Goal: Task Accomplishment & Management: Use online tool/utility

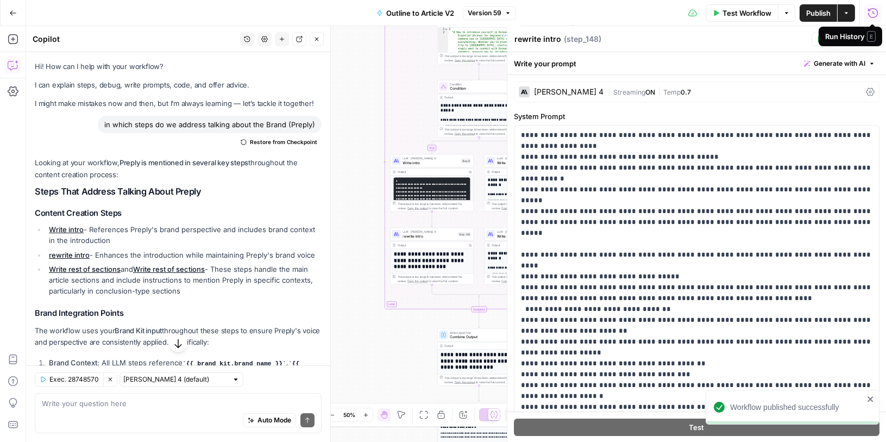
scroll to position [218, 0]
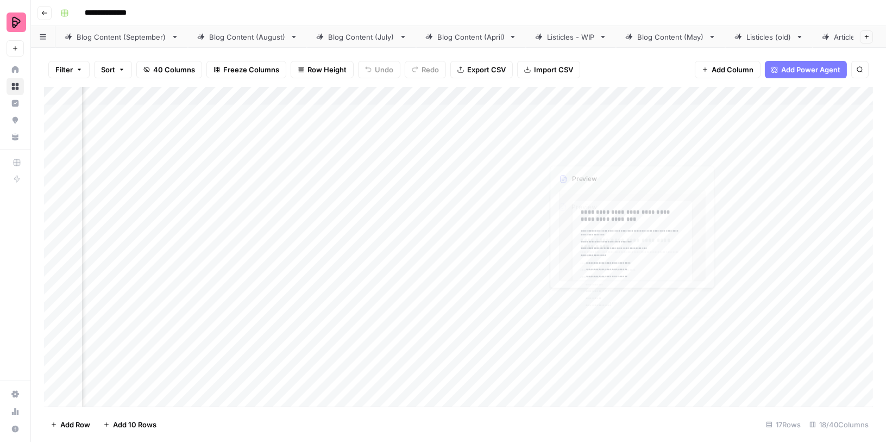
scroll to position [0, 419]
click at [633, 312] on div "Add Column" at bounding box center [458, 247] width 829 height 320
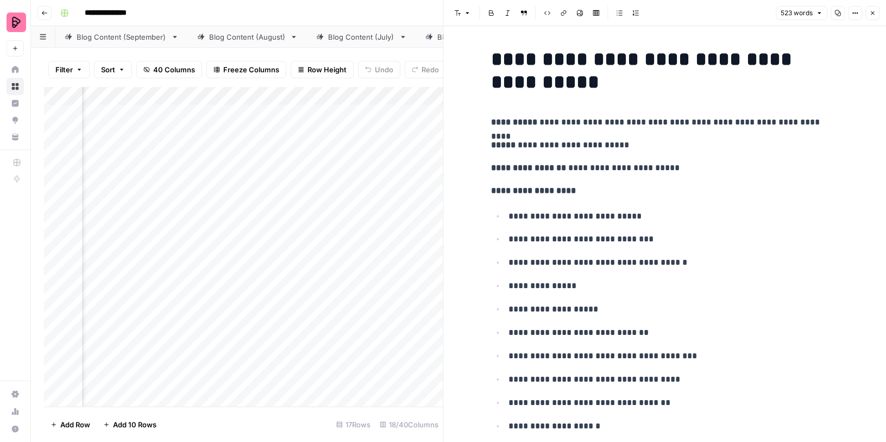
click at [872, 17] on button "Close" at bounding box center [872, 13] width 14 height 14
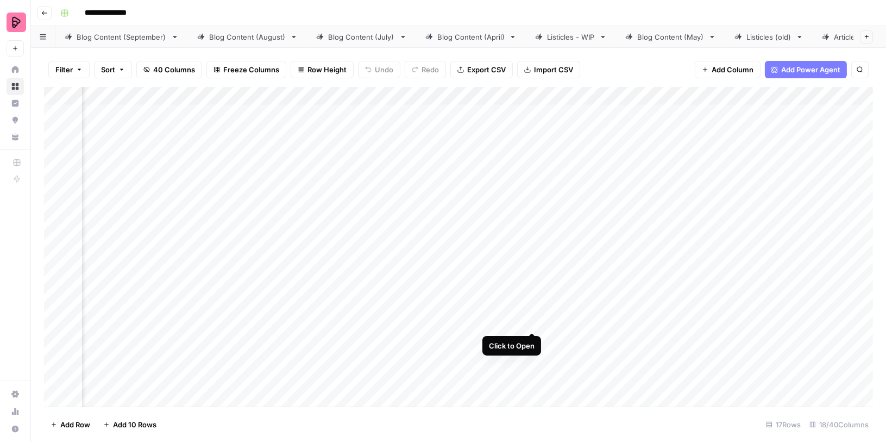
click at [532, 310] on div "Add Column" at bounding box center [458, 247] width 829 height 320
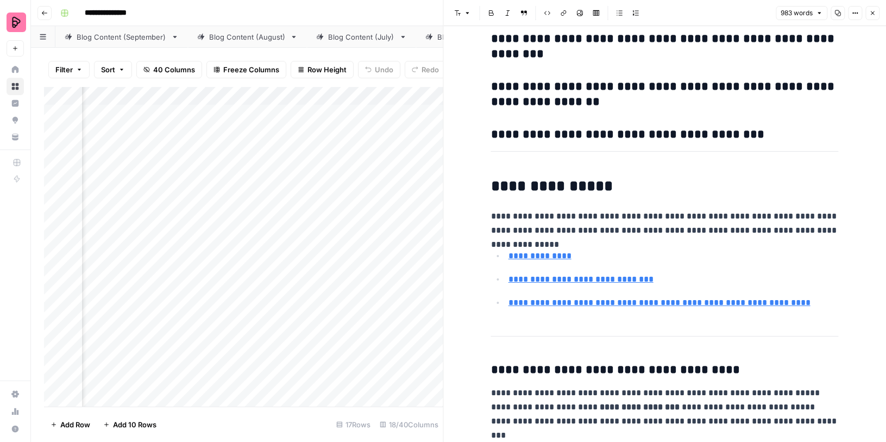
scroll to position [2626, 0]
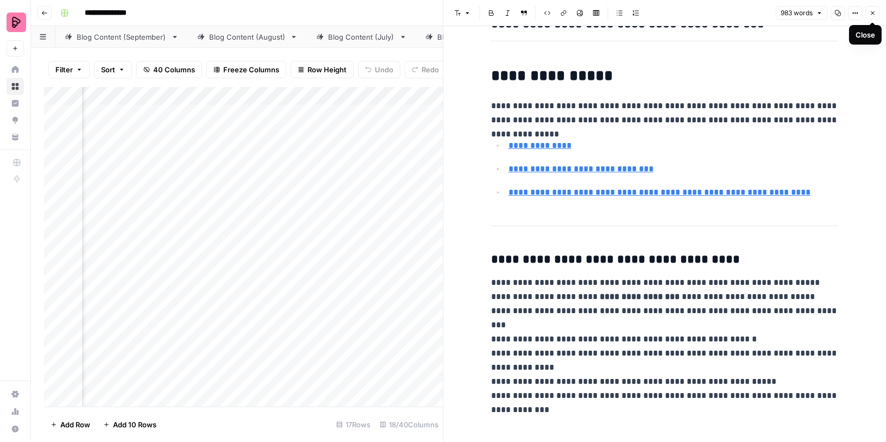
click at [871, 14] on icon "button" at bounding box center [872, 13] width 7 height 7
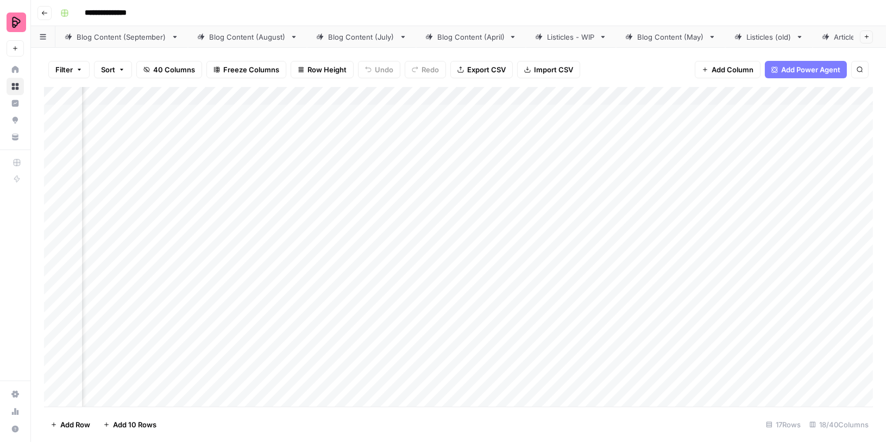
click at [530, 283] on div "Add Column" at bounding box center [458, 247] width 829 height 320
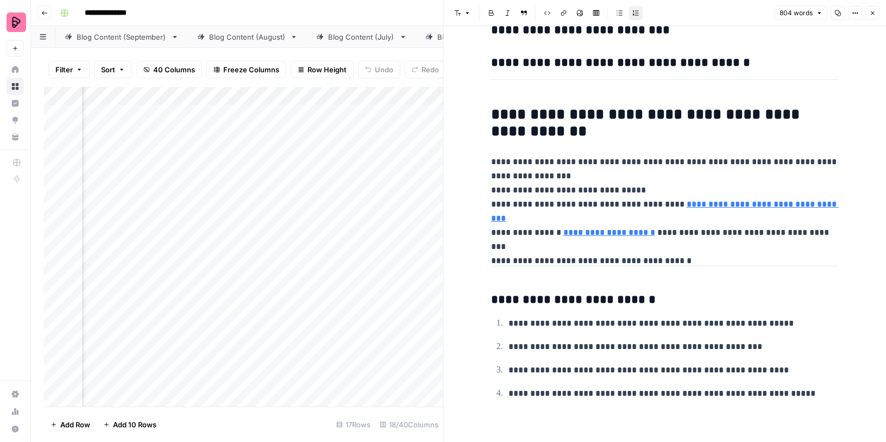
scroll to position [2592, 0]
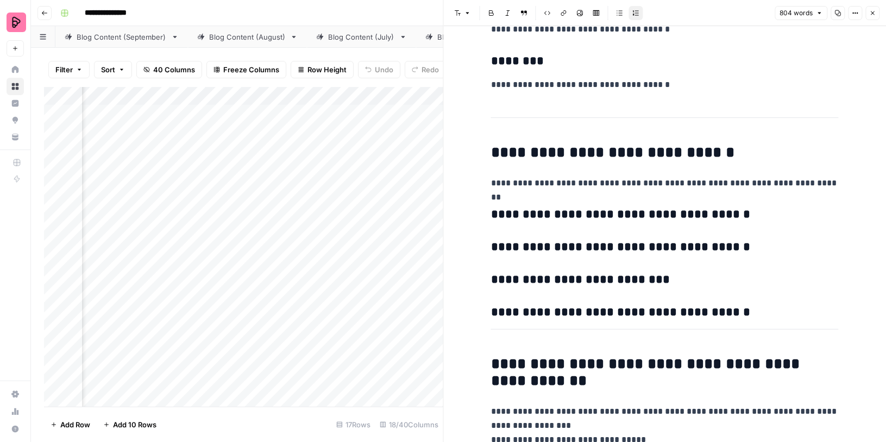
click at [874, 17] on button "Close" at bounding box center [872, 13] width 14 height 14
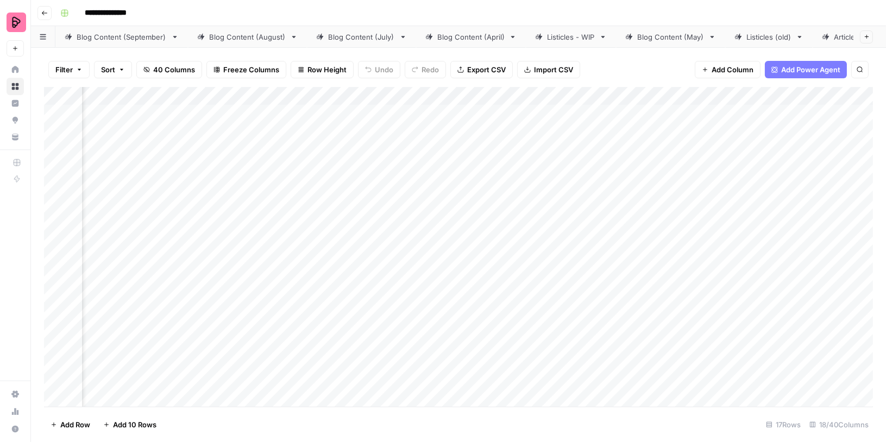
click at [422, 97] on div "Add Column" at bounding box center [458, 247] width 829 height 320
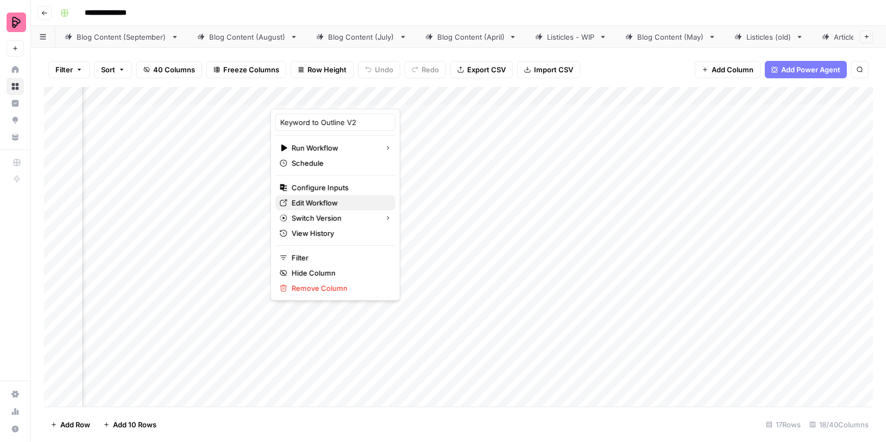
click at [323, 198] on span "Edit Workflow" at bounding box center [339, 202] width 95 height 11
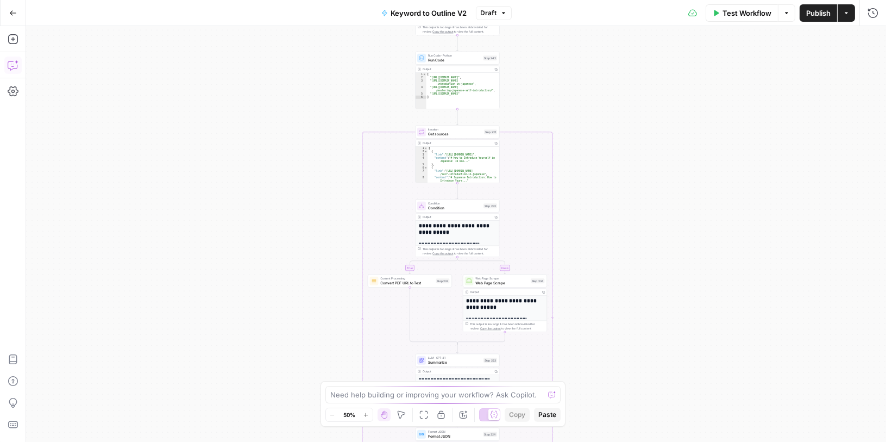
click at [10, 61] on icon "button" at bounding box center [13, 65] width 11 height 11
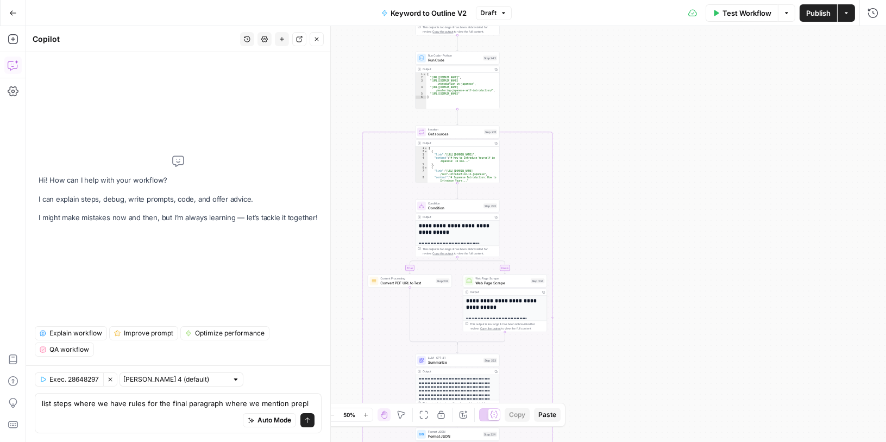
type textarea "list steps where we have rules for the final paragraph where we mention preply"
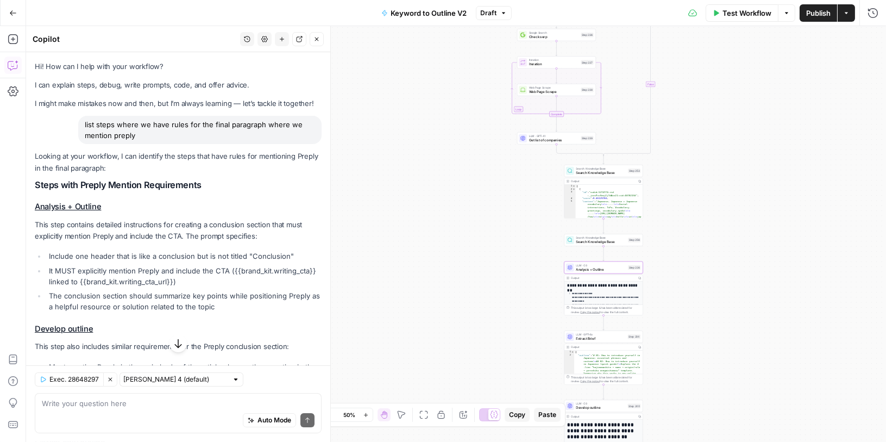
click at [78, 208] on link "Analysis + Outline" at bounding box center [68, 207] width 66 height 10
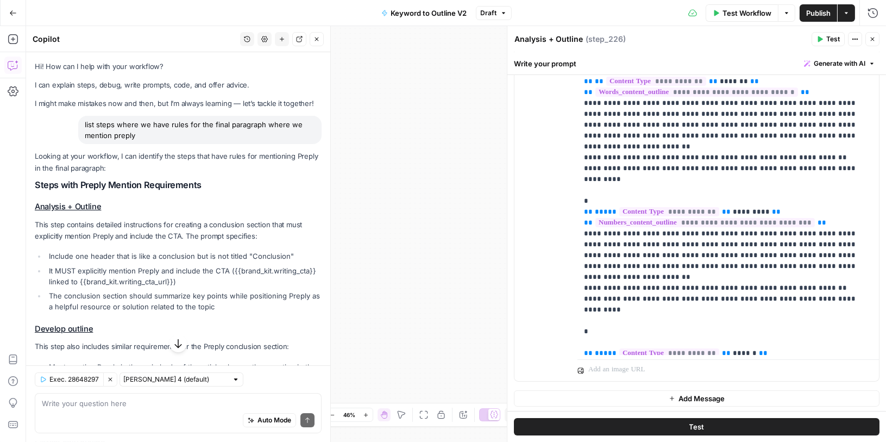
scroll to position [1730, 0]
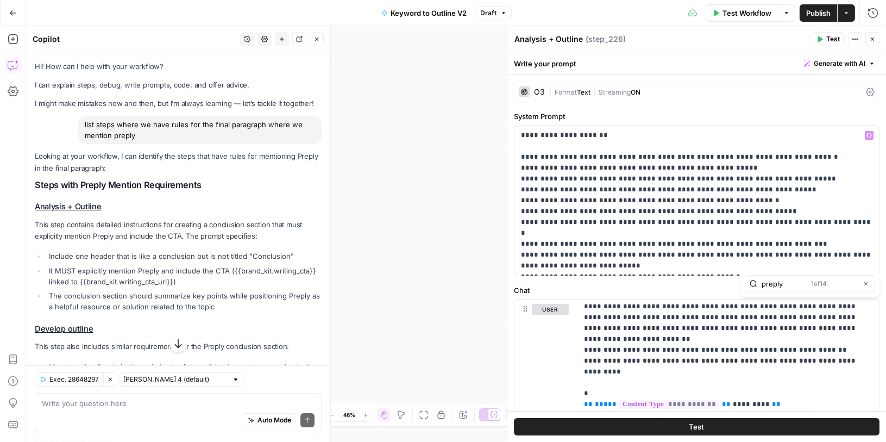
type input "preply"
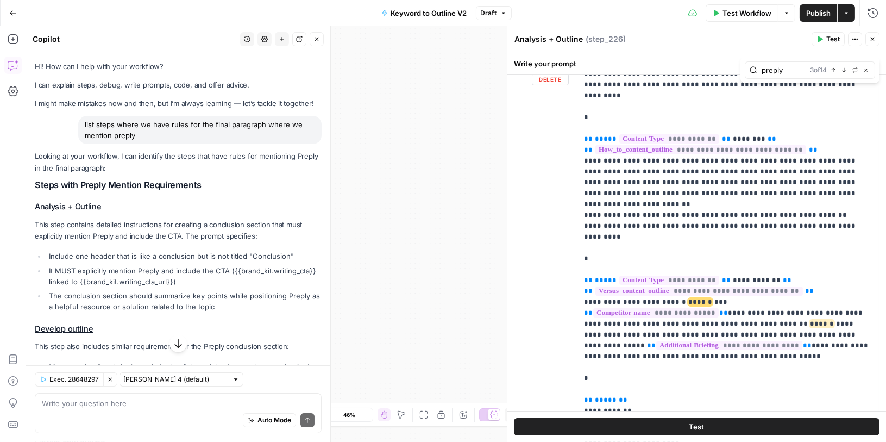
scroll to position [2321, 0]
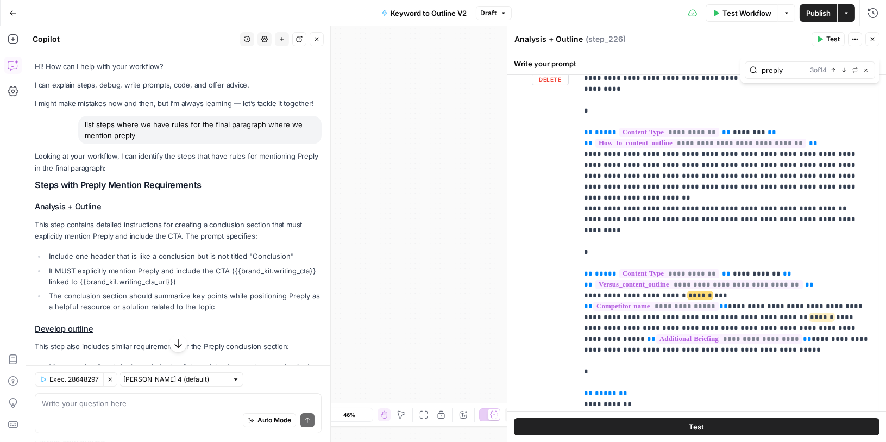
click at [842, 76] on div "preply 3 of 14 Previous match Next Match Replace Close" at bounding box center [810, 69] width 130 height 17
click at [843, 68] on icon "button" at bounding box center [844, 69] width 5 height 5
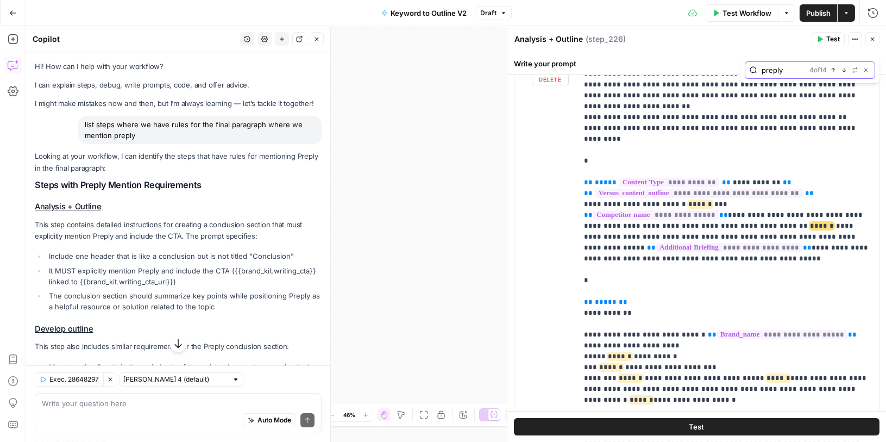
scroll to position [2418, 0]
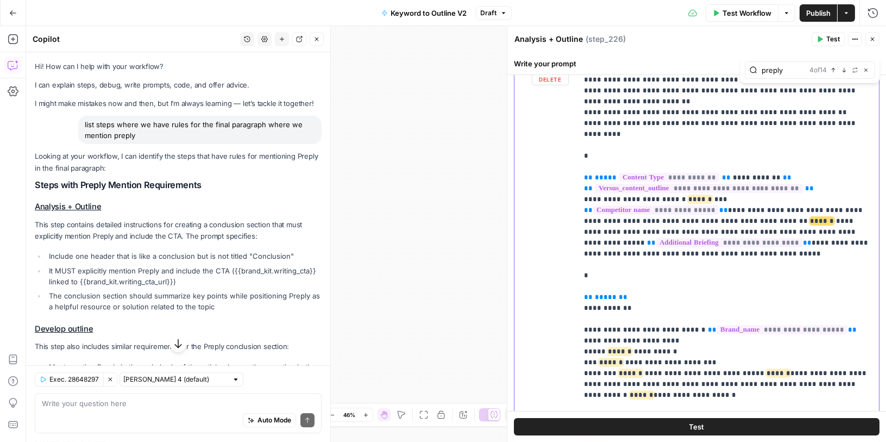
click at [751, 185] on p "**********" at bounding box center [728, 205] width 289 height 5129
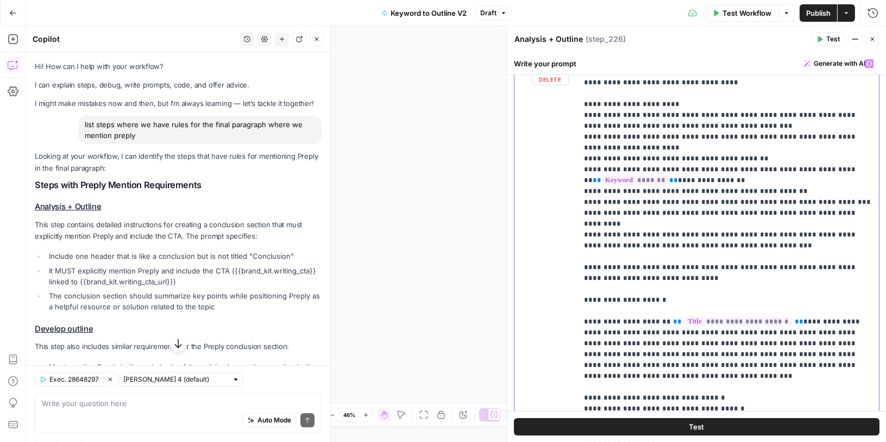
scroll to position [2807, 0]
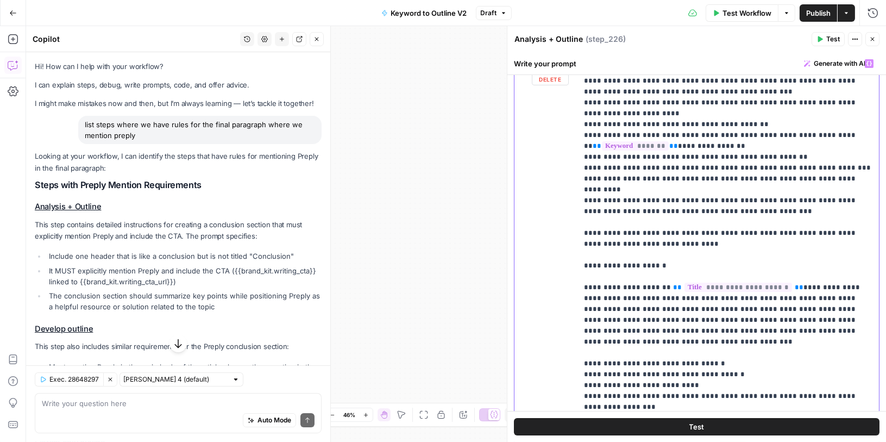
scroll to position [2845, 0]
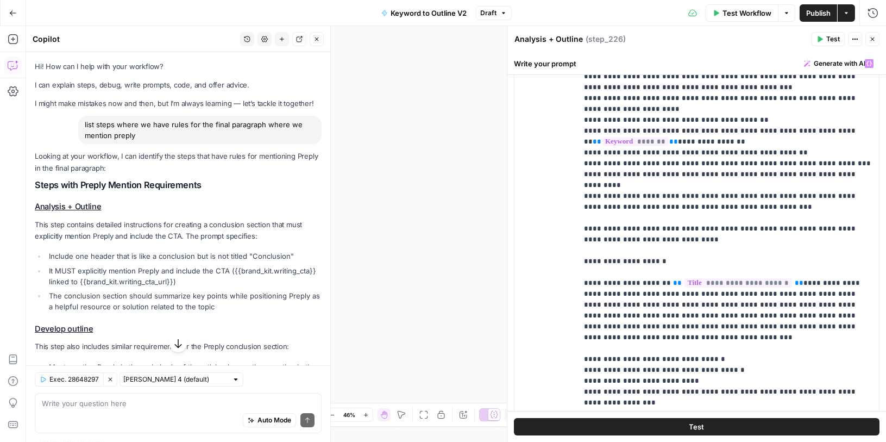
click at [167, 417] on div "Auto Mode Send" at bounding box center [178, 421] width 273 height 24
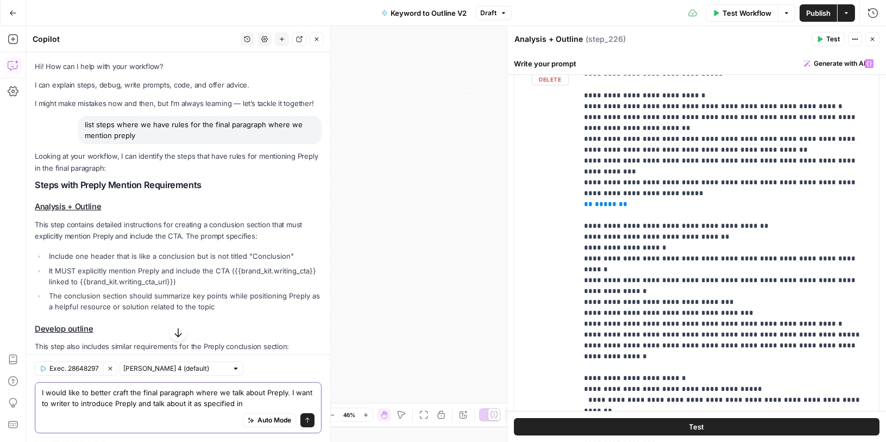
scroll to position [387, 0]
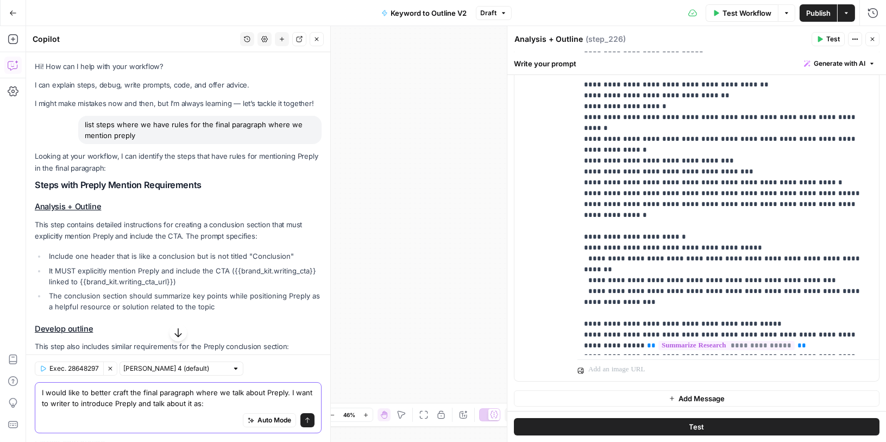
paste textarea ""Preply is a global online learning platform and app that connects learners wit…"
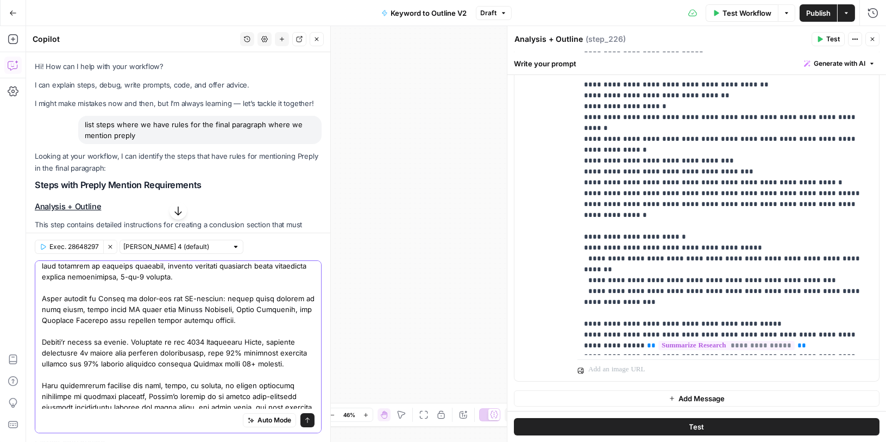
scroll to position [0, 0]
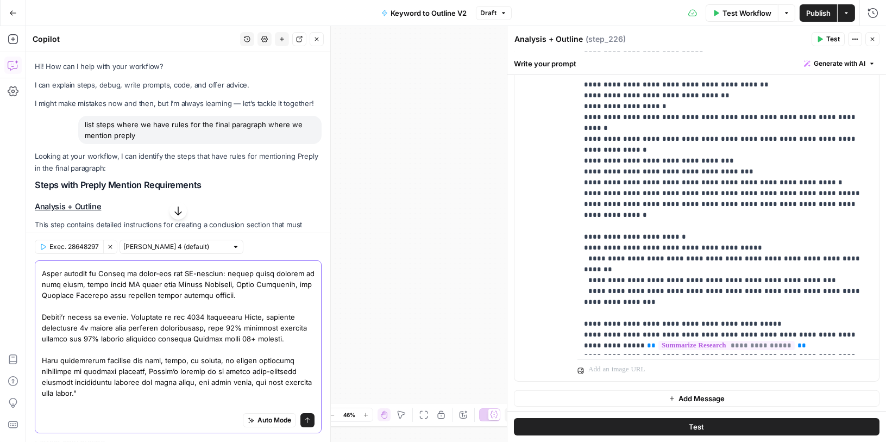
paste textarea "https://preply.com/en/proven-progress-platform"
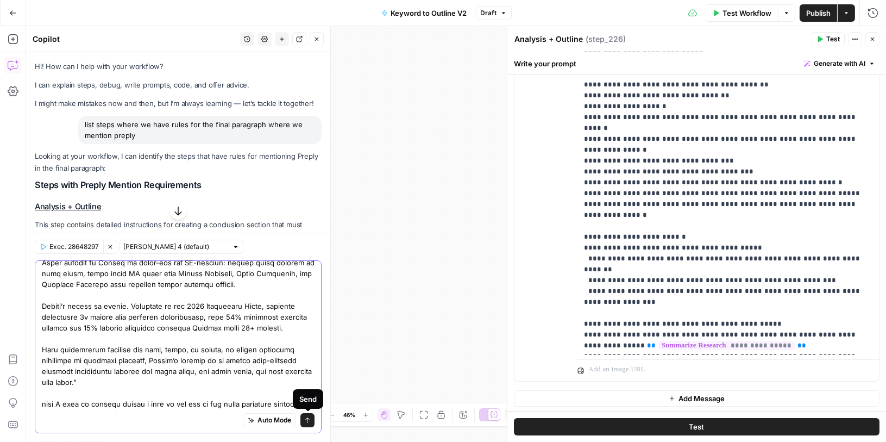
type textarea "I would like to better craft the final paragraph where we talk about Preply. I …"
click at [306, 421] on icon "submit" at bounding box center [307, 420] width 7 height 7
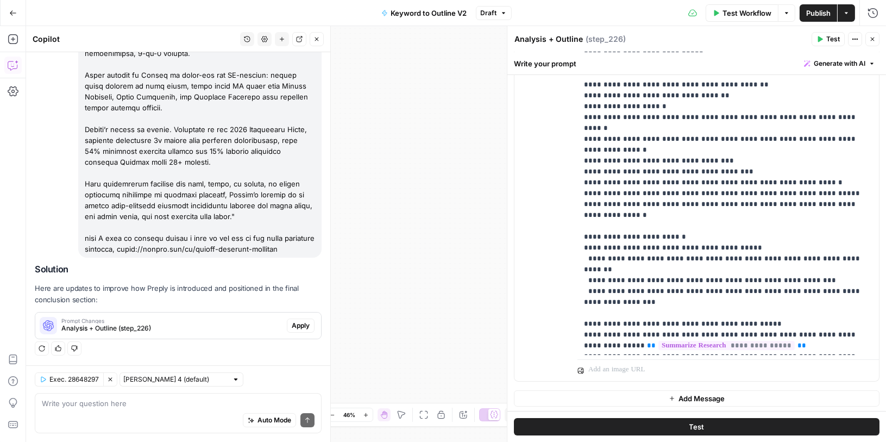
scroll to position [555, 0]
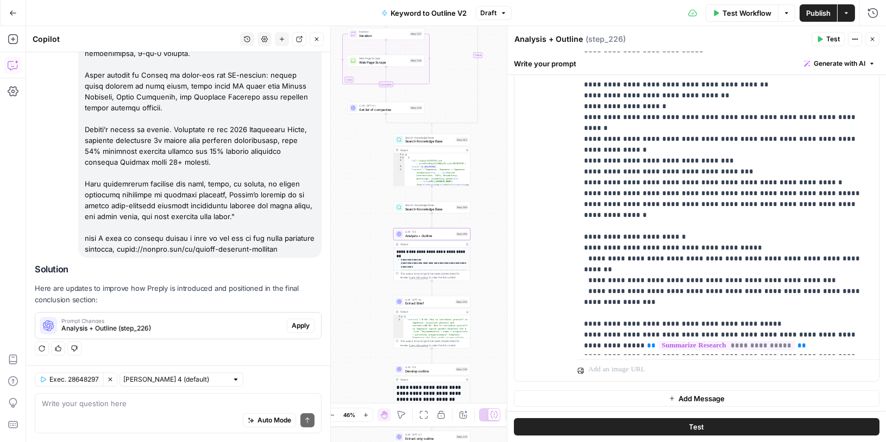
click at [208, 330] on span "Analysis + Outline (step_226)" at bounding box center [171, 328] width 221 height 10
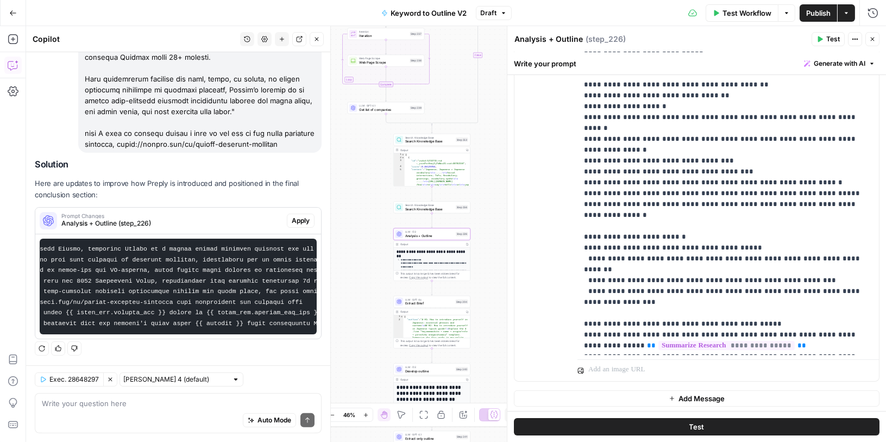
scroll to position [0, 0]
click at [306, 219] on span "Apply" at bounding box center [301, 221] width 18 height 10
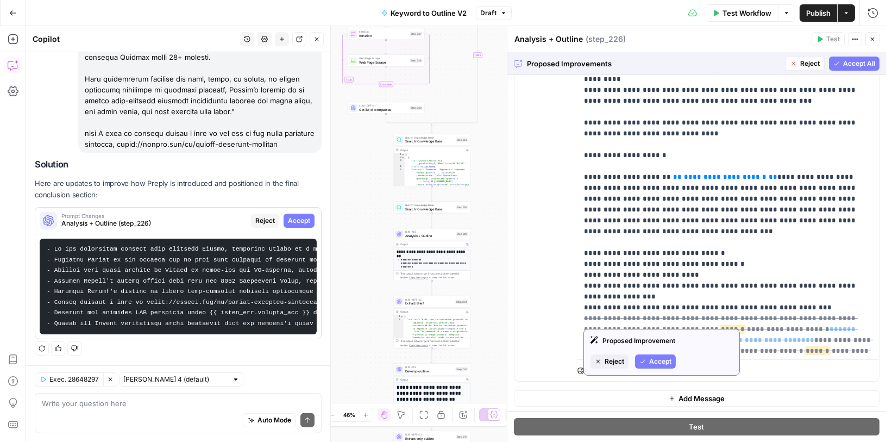
scroll to position [2766, 0]
click at [650, 360] on span "Accept" at bounding box center [660, 358] width 22 height 10
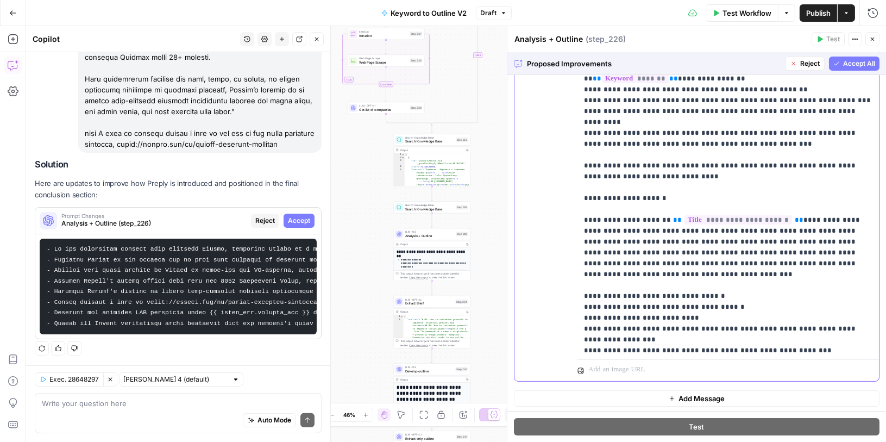
scroll to position [382, 0]
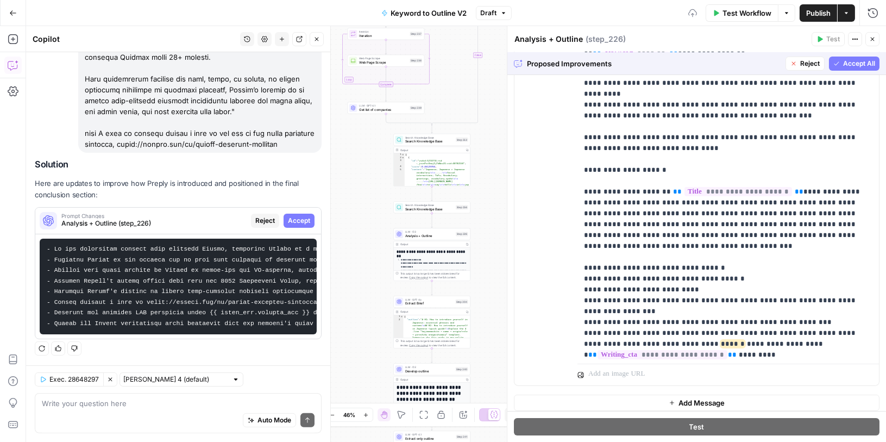
click at [846, 62] on span "Accept All" at bounding box center [859, 64] width 32 height 10
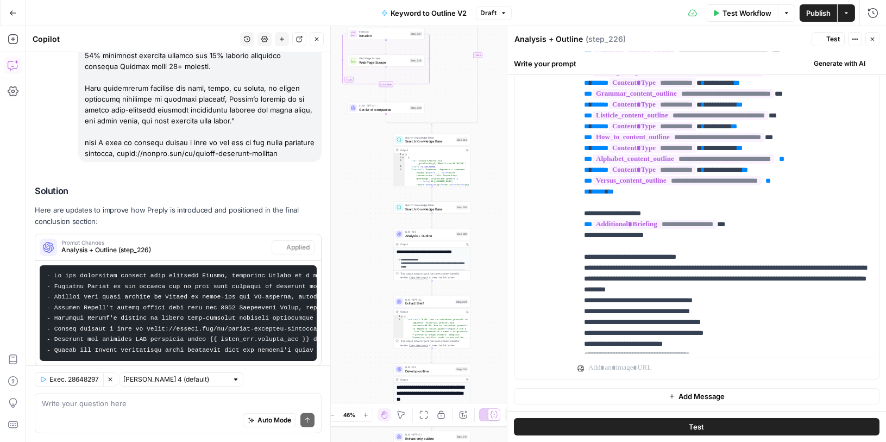
scroll to position [0, 0]
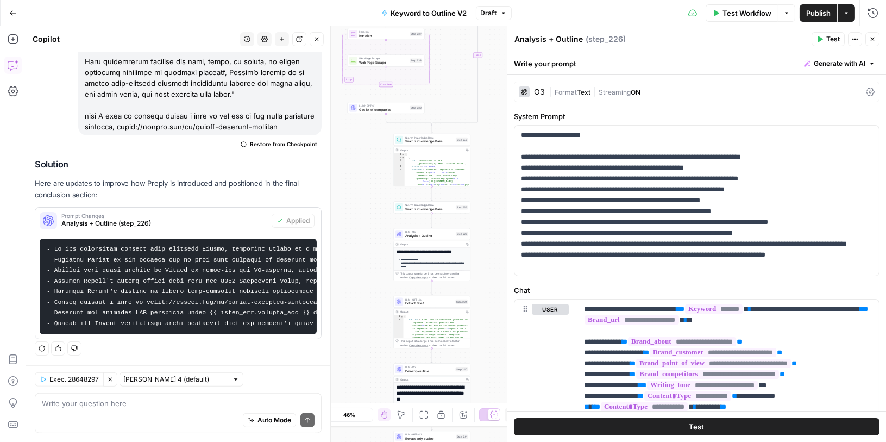
click at [818, 11] on span "Publish" at bounding box center [818, 13] width 24 height 11
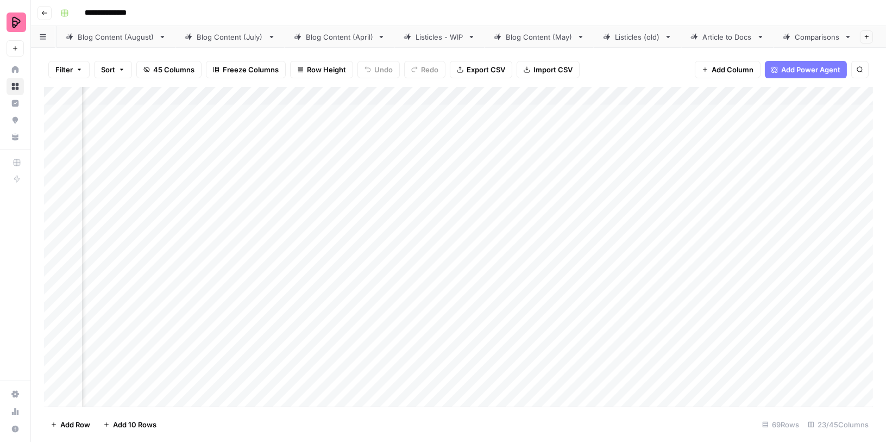
scroll to position [0, 131]
click at [784, 35] on div "Comparisons" at bounding box center [811, 37] width 57 height 11
click at [807, 91] on div "Add Column" at bounding box center [458, 247] width 829 height 320
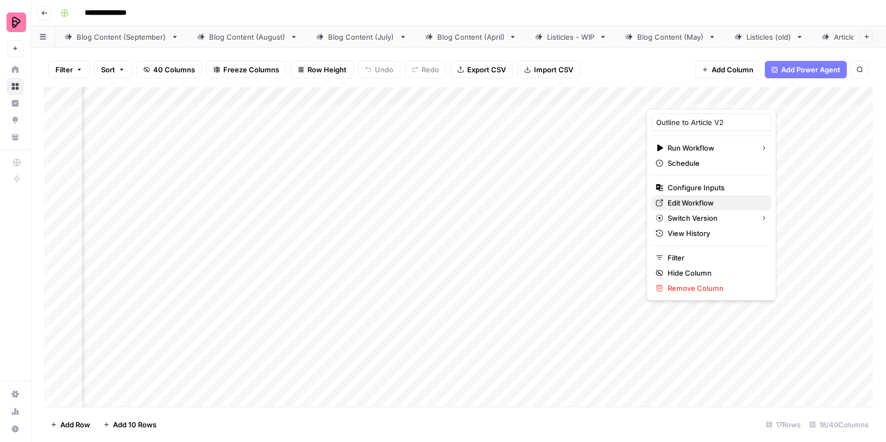
click at [691, 199] on span "Edit Workflow" at bounding box center [715, 202] width 95 height 11
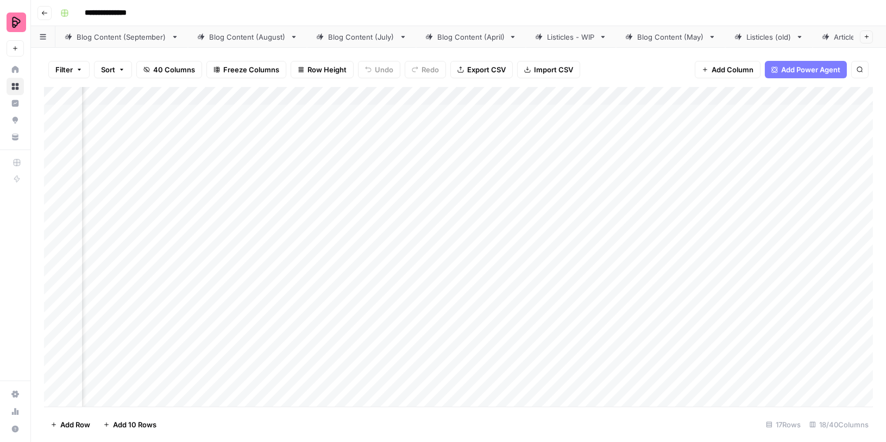
scroll to position [0, 551]
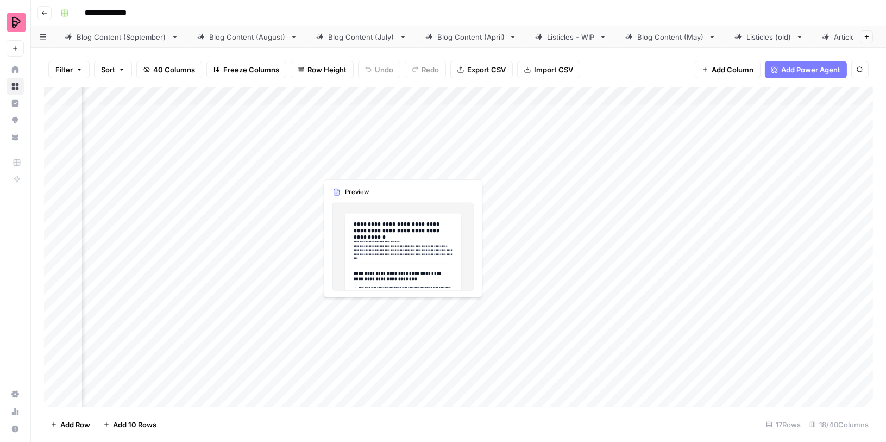
click at [399, 308] on div "Add Column" at bounding box center [458, 247] width 829 height 320
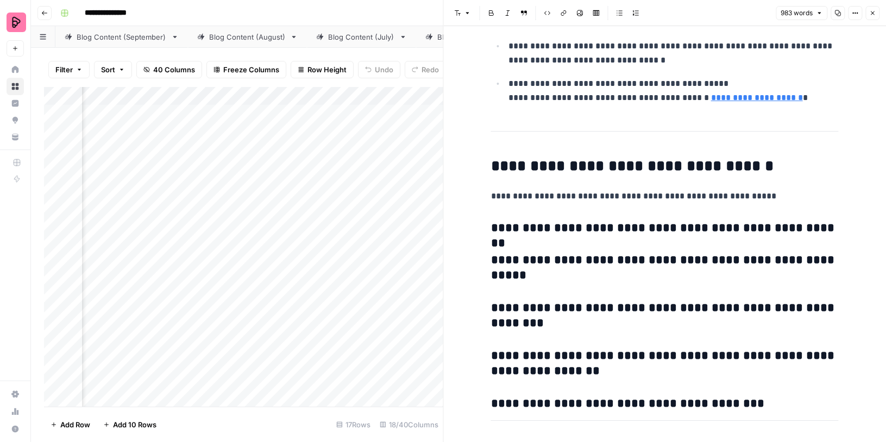
scroll to position [2093, 0]
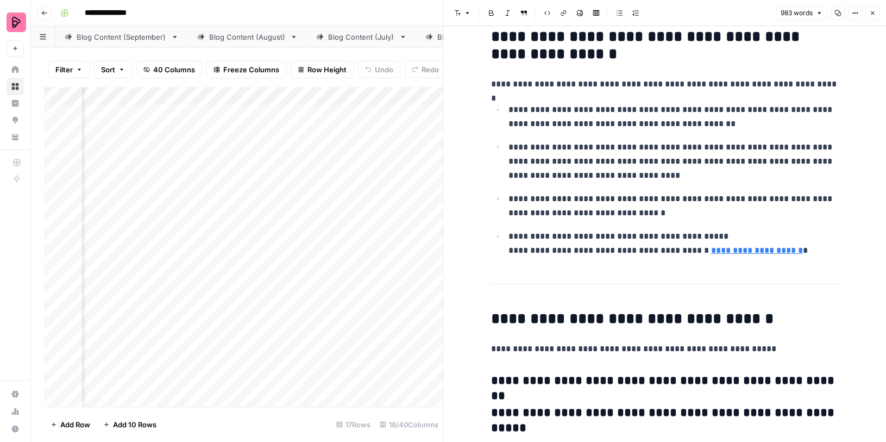
click at [876, 10] on icon "button" at bounding box center [872, 13] width 7 height 7
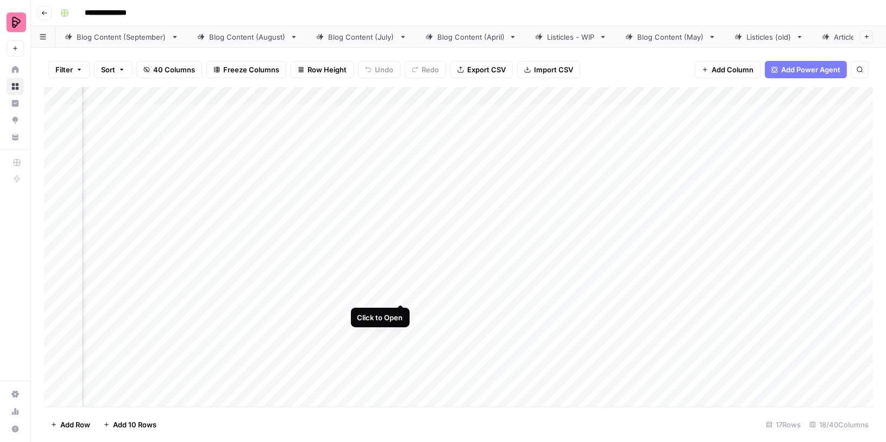
click at [401, 280] on div "Add Column" at bounding box center [458, 247] width 829 height 320
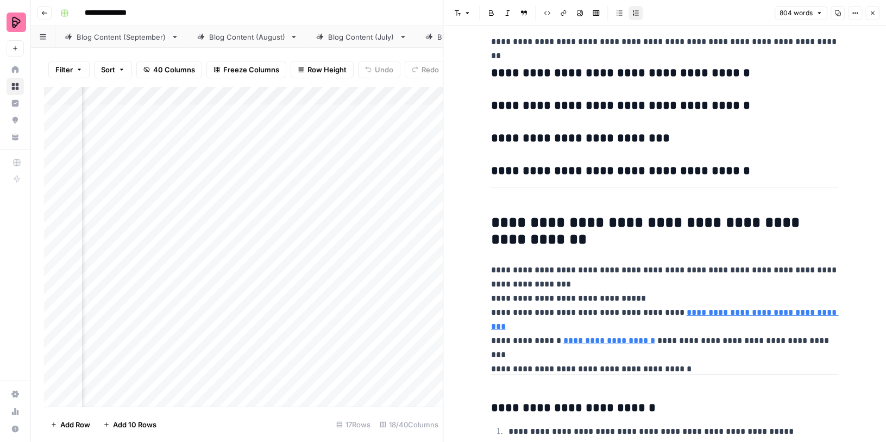
scroll to position [2844, 0]
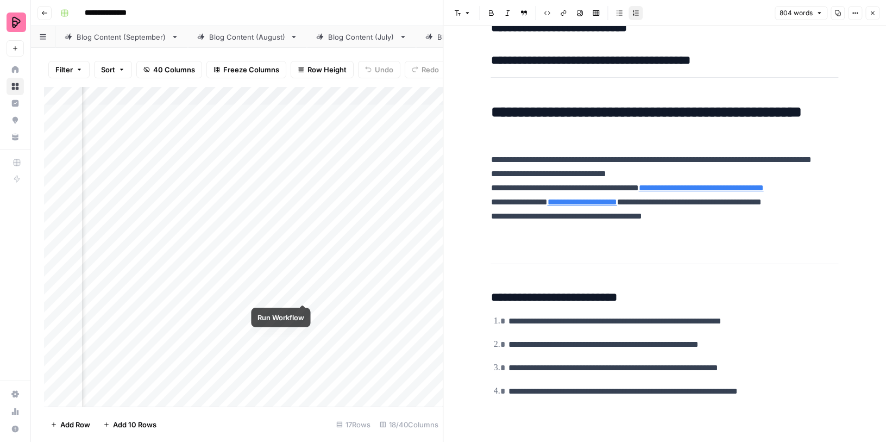
click at [303, 282] on div "Add Column" at bounding box center [243, 247] width 399 height 320
click at [877, 10] on button "Close" at bounding box center [872, 13] width 14 height 14
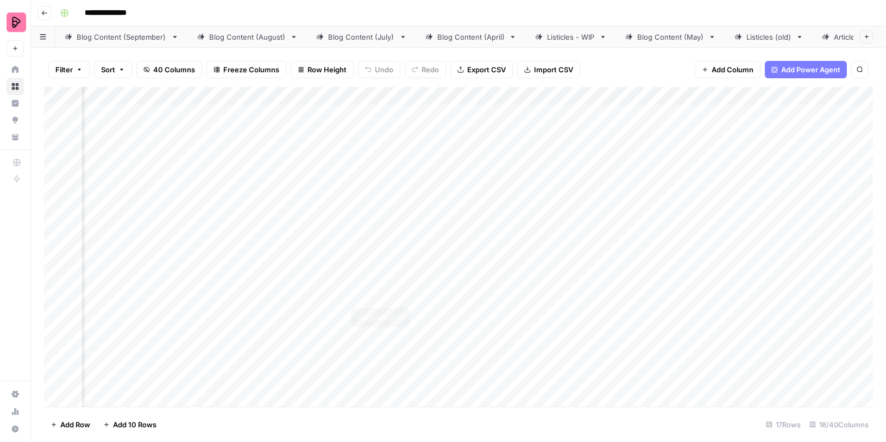
click at [401, 283] on div "Add Column" at bounding box center [458, 247] width 829 height 320
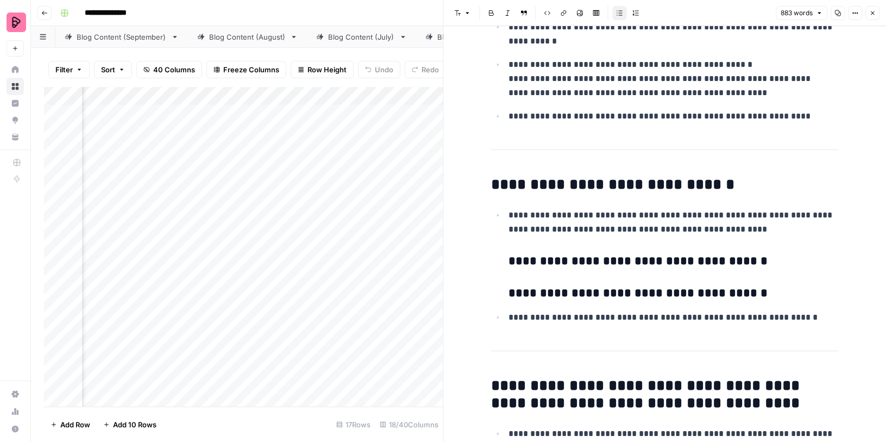
scroll to position [2776, 0]
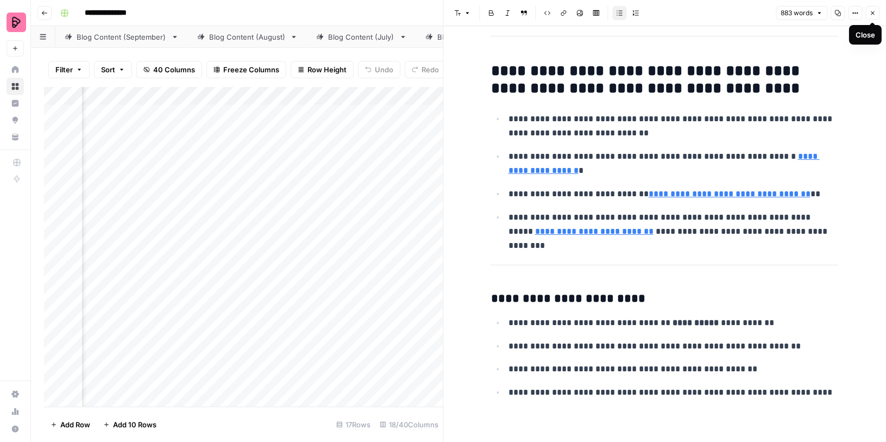
click at [871, 12] on icon "button" at bounding box center [872, 13] width 7 height 7
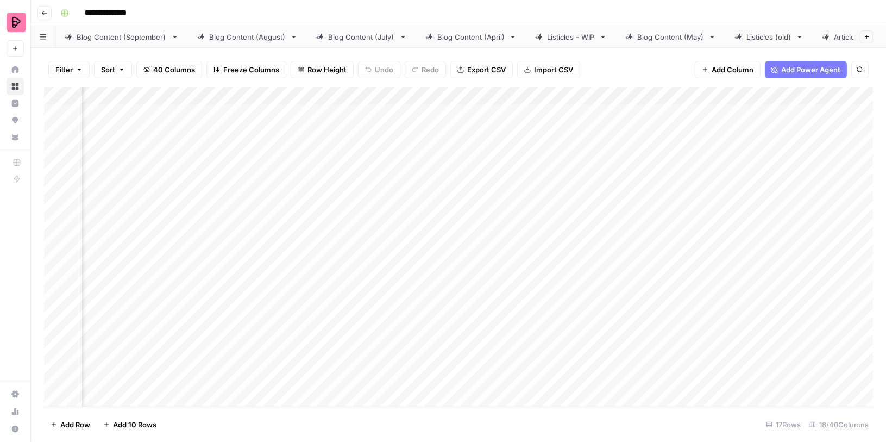
click at [288, 94] on div "Add Column" at bounding box center [458, 247] width 829 height 320
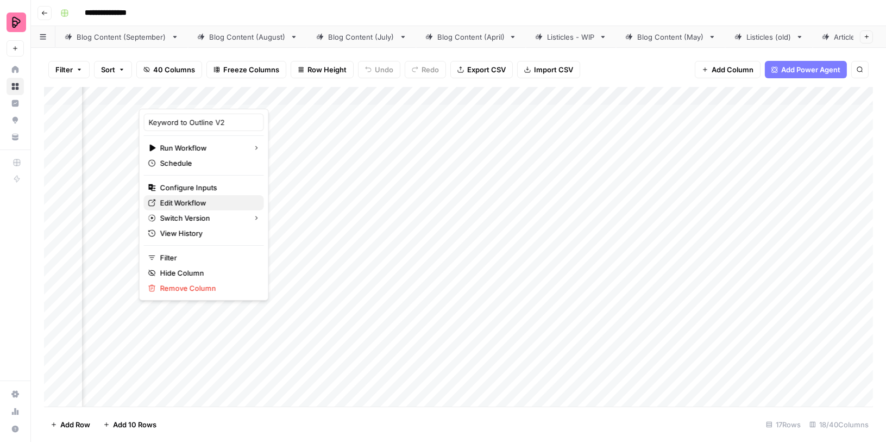
click at [180, 200] on span "Edit Workflow" at bounding box center [207, 202] width 95 height 11
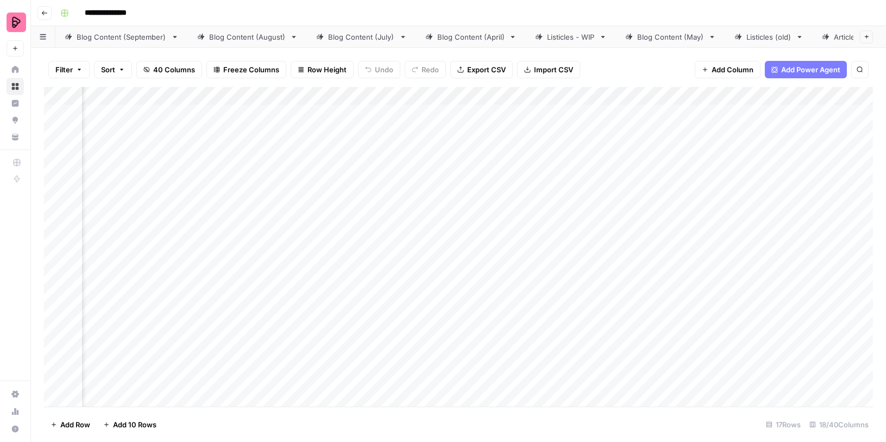
click at [229, 341] on div "Add Column" at bounding box center [458, 247] width 829 height 320
click at [440, 112] on div "Add Column" at bounding box center [458, 247] width 829 height 320
click at [438, 142] on div "Add Column" at bounding box center [458, 247] width 829 height 320
click at [440, 172] on div "Add Column" at bounding box center [458, 247] width 829 height 320
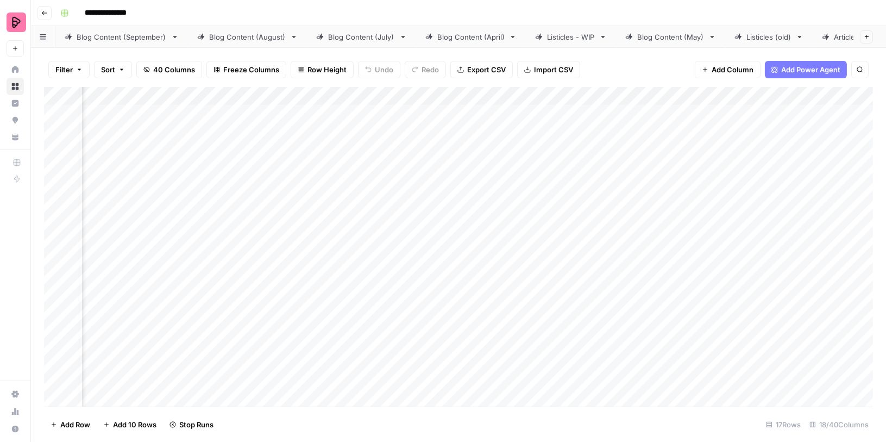
click at [441, 200] on div "Add Column" at bounding box center [458, 247] width 829 height 320
click at [535, 336] on div "Add Column" at bounding box center [458, 247] width 829 height 320
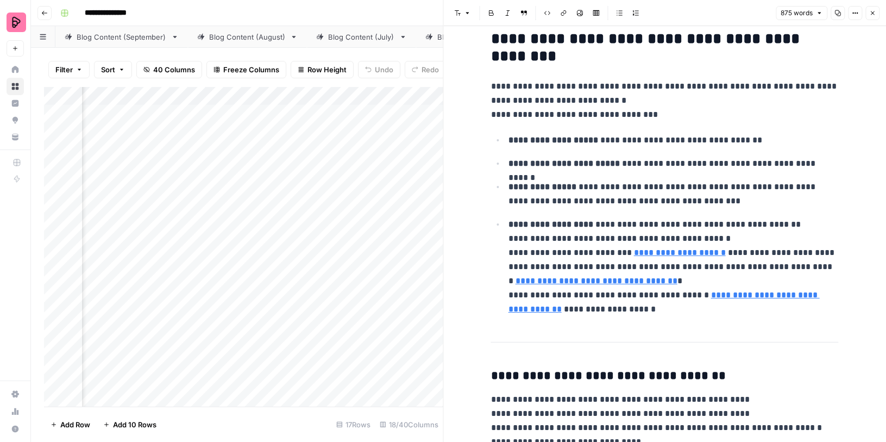
scroll to position [2255, 0]
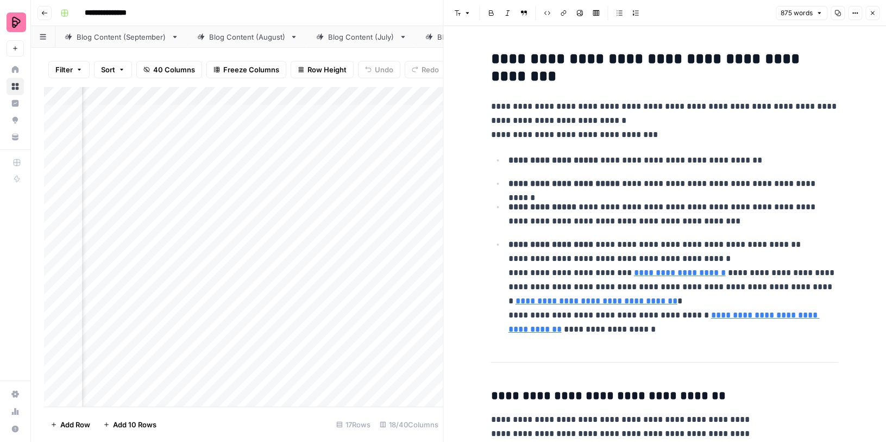
click at [872, 12] on icon "button" at bounding box center [872, 13] width 7 height 7
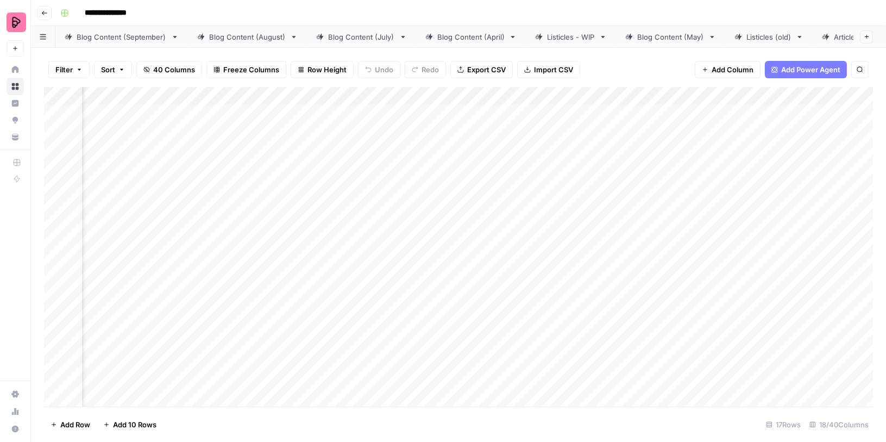
click at [534, 308] on div "Add Column" at bounding box center [458, 247] width 829 height 320
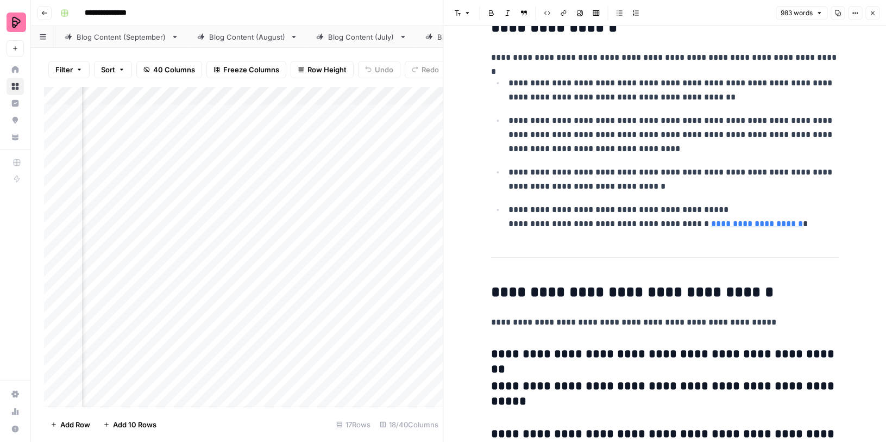
scroll to position [2036, 0]
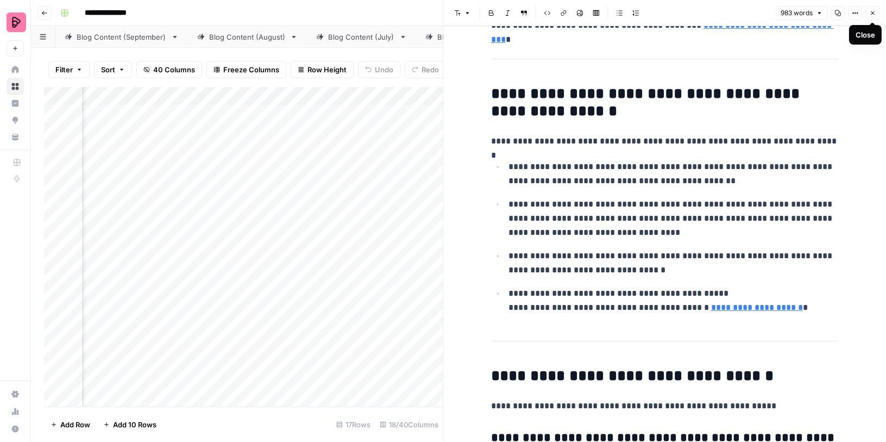
click at [872, 12] on icon "button" at bounding box center [872, 13] width 7 height 7
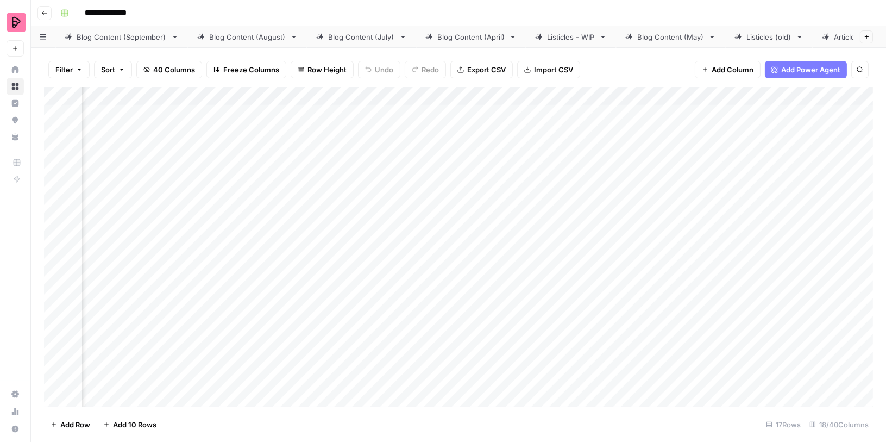
click at [533, 280] on div "Add Column" at bounding box center [458, 247] width 829 height 320
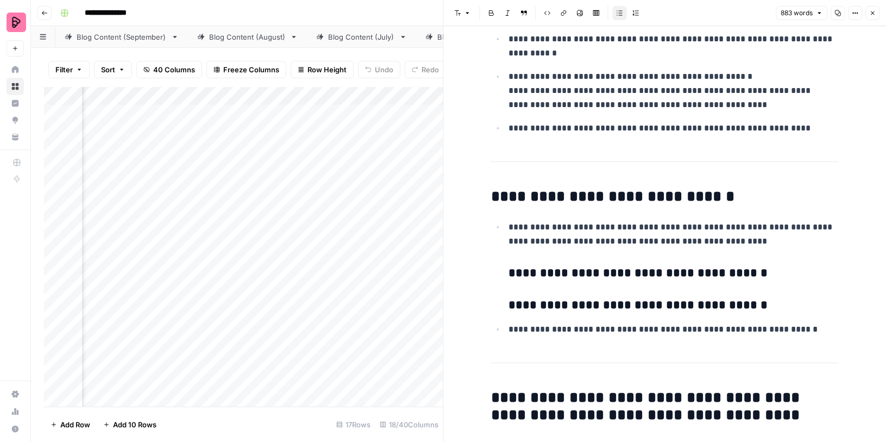
scroll to position [2681, 0]
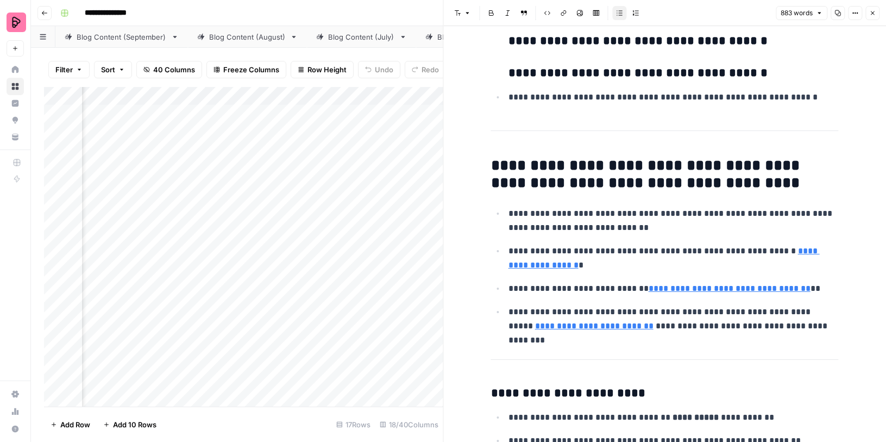
click at [871, 14] on icon "button" at bounding box center [872, 13] width 7 height 7
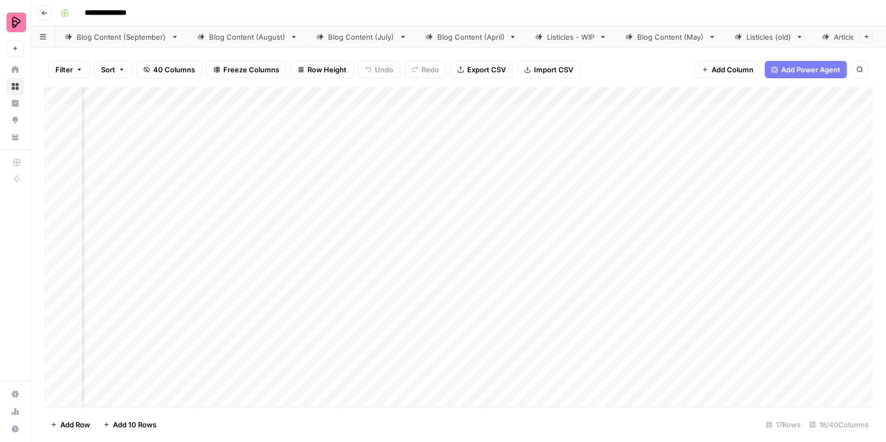
click at [541, 113] on div "Add Column" at bounding box center [458, 247] width 829 height 320
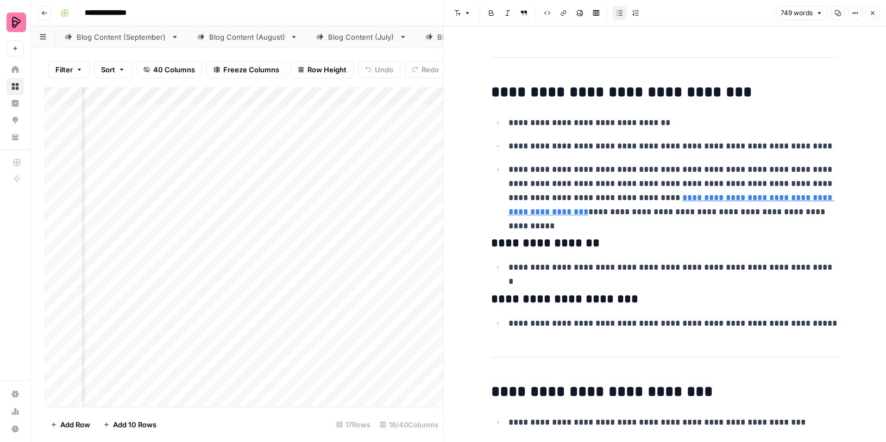
scroll to position [2001, 0]
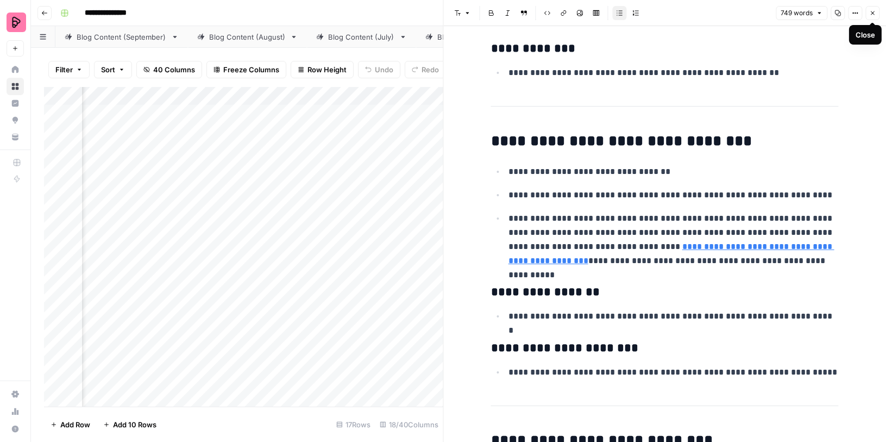
click at [871, 14] on icon "button" at bounding box center [872, 13] width 7 height 7
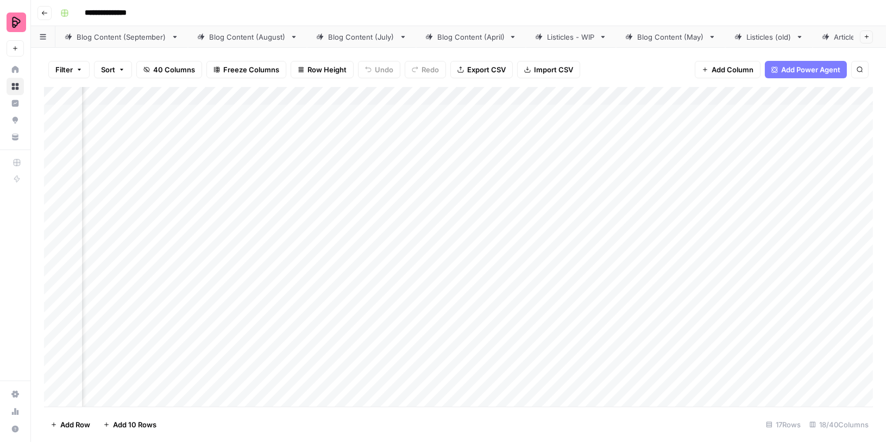
click at [428, 91] on div "Add Column" at bounding box center [458, 247] width 829 height 320
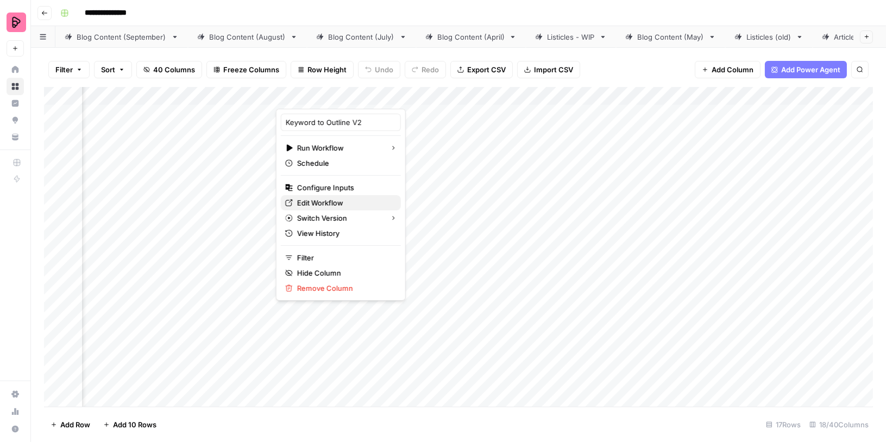
click at [329, 197] on span "Edit Workflow" at bounding box center [344, 202] width 95 height 11
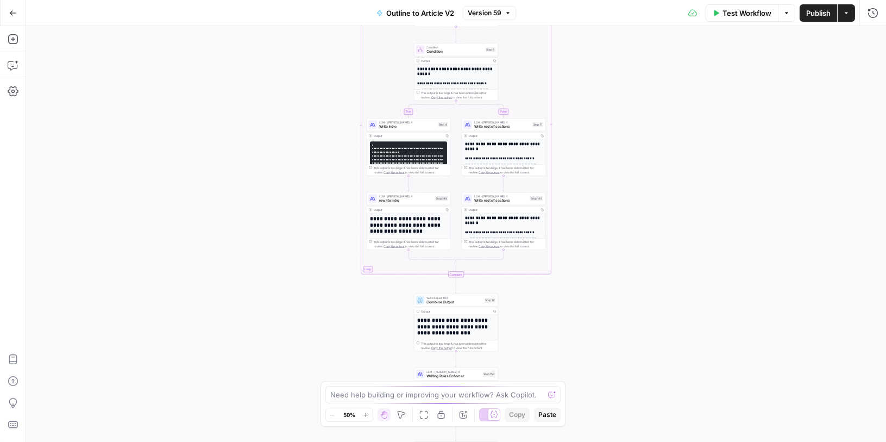
click at [23, 69] on div "Add Steps Copilot Settings AirOps Academy Help Give Feedback Shortcuts" at bounding box center [13, 234] width 26 height 416
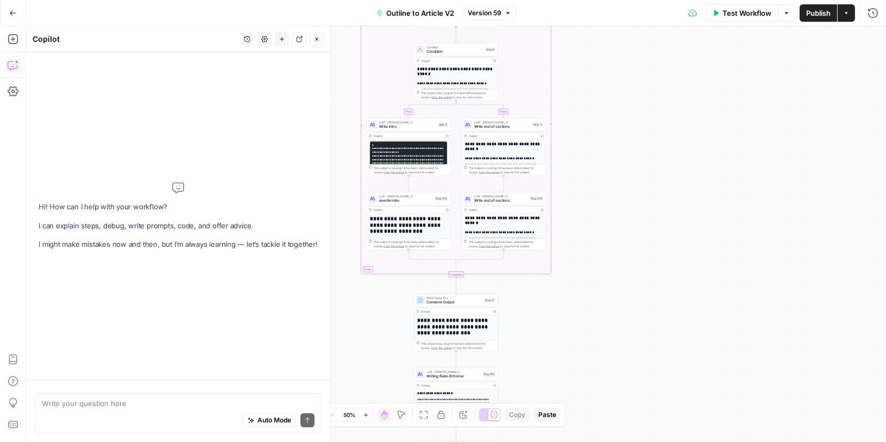
click at [143, 406] on textarea at bounding box center [178, 403] width 273 height 11
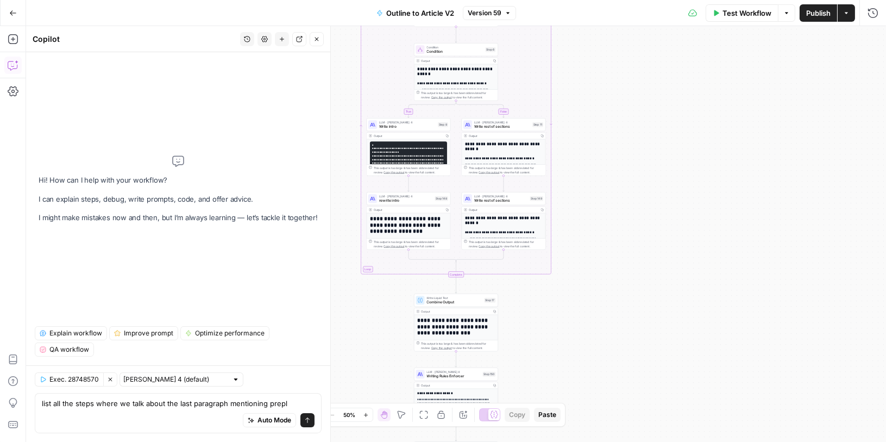
type textarea "list all the steps where we talk about the last paragraph mentioning preply"
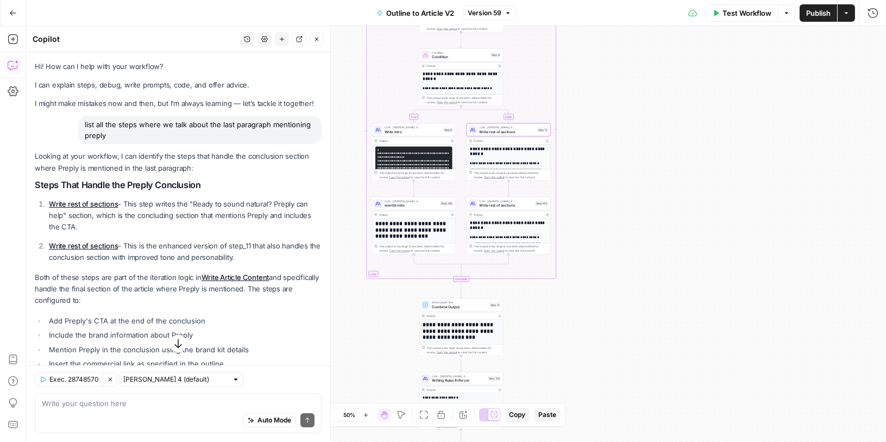
click at [81, 204] on link "Write rest of sections" at bounding box center [83, 203] width 69 height 9
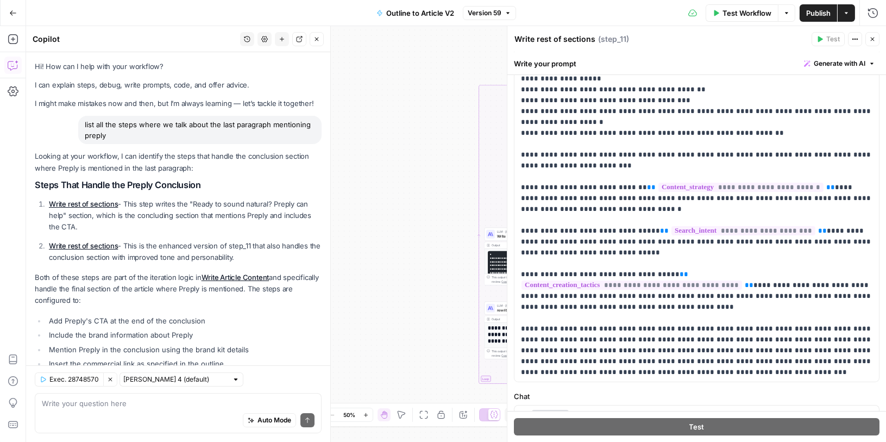
scroll to position [72, 0]
